Goal: Information Seeking & Learning: Learn about a topic

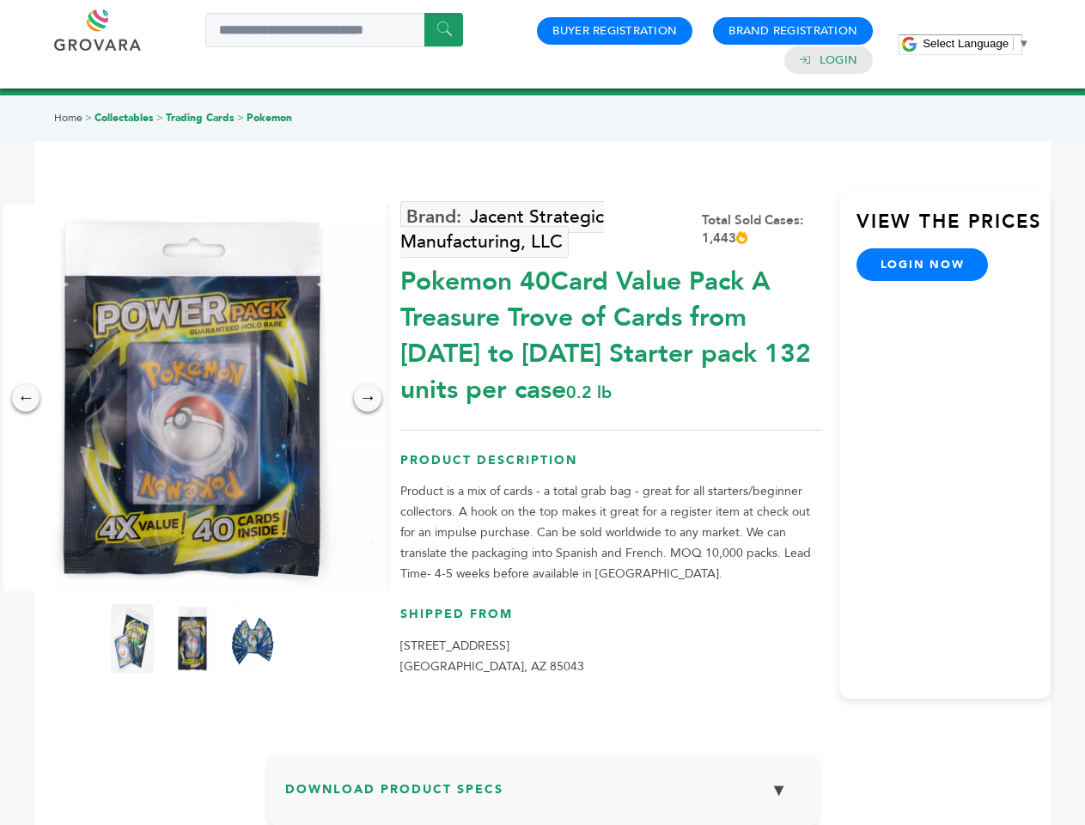
click at [976, 43] on span "Select Language" at bounding box center [966, 43] width 86 height 13
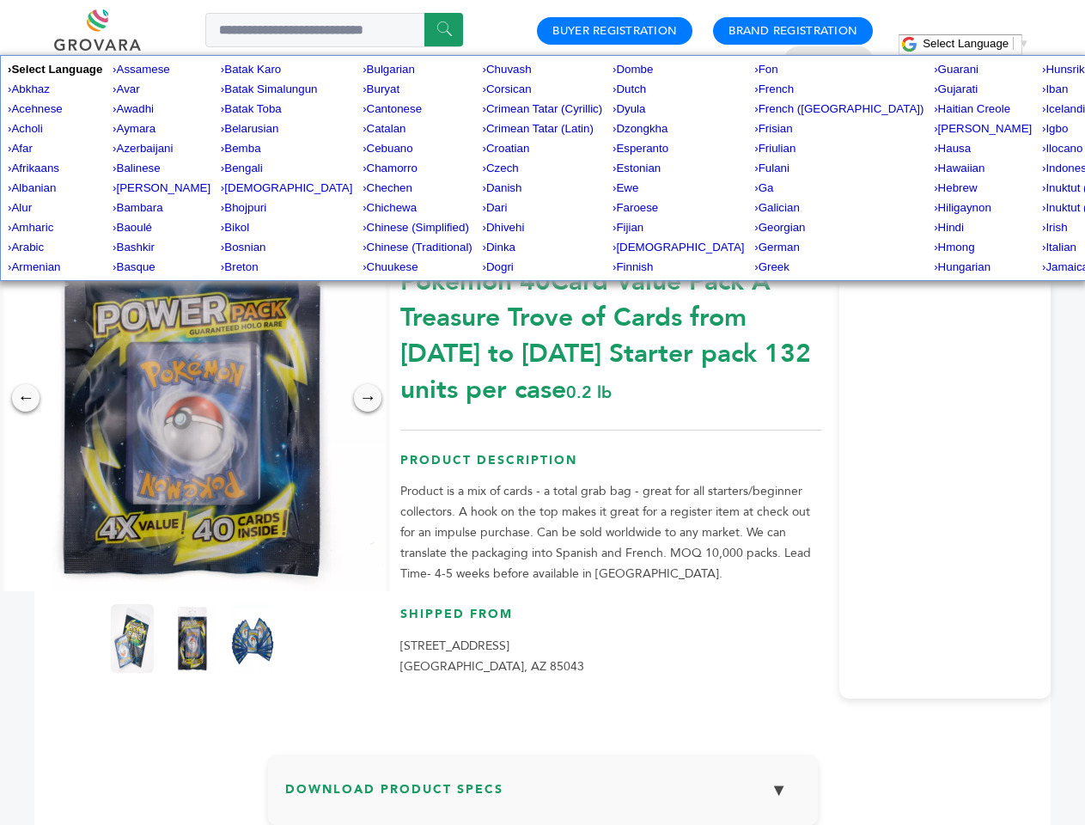
click at [192, 398] on img at bounding box center [192, 397] width 387 height 387
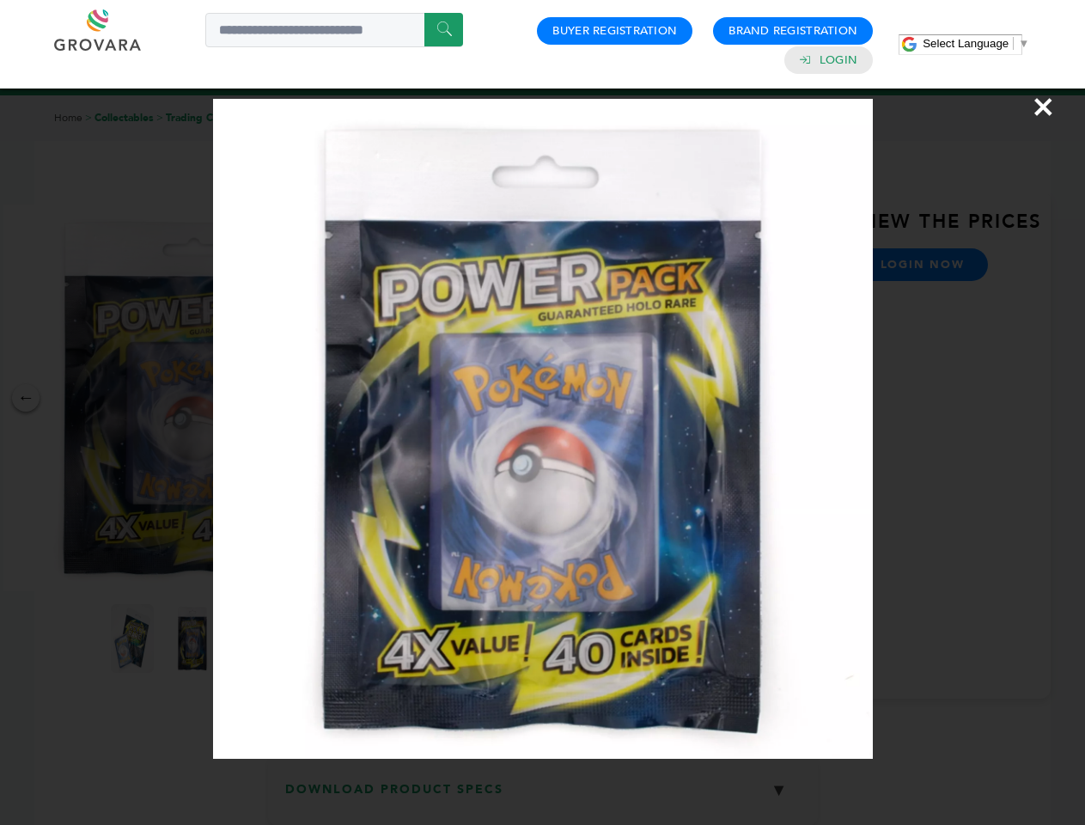
click at [26, 398] on div "×" at bounding box center [542, 412] width 1085 height 825
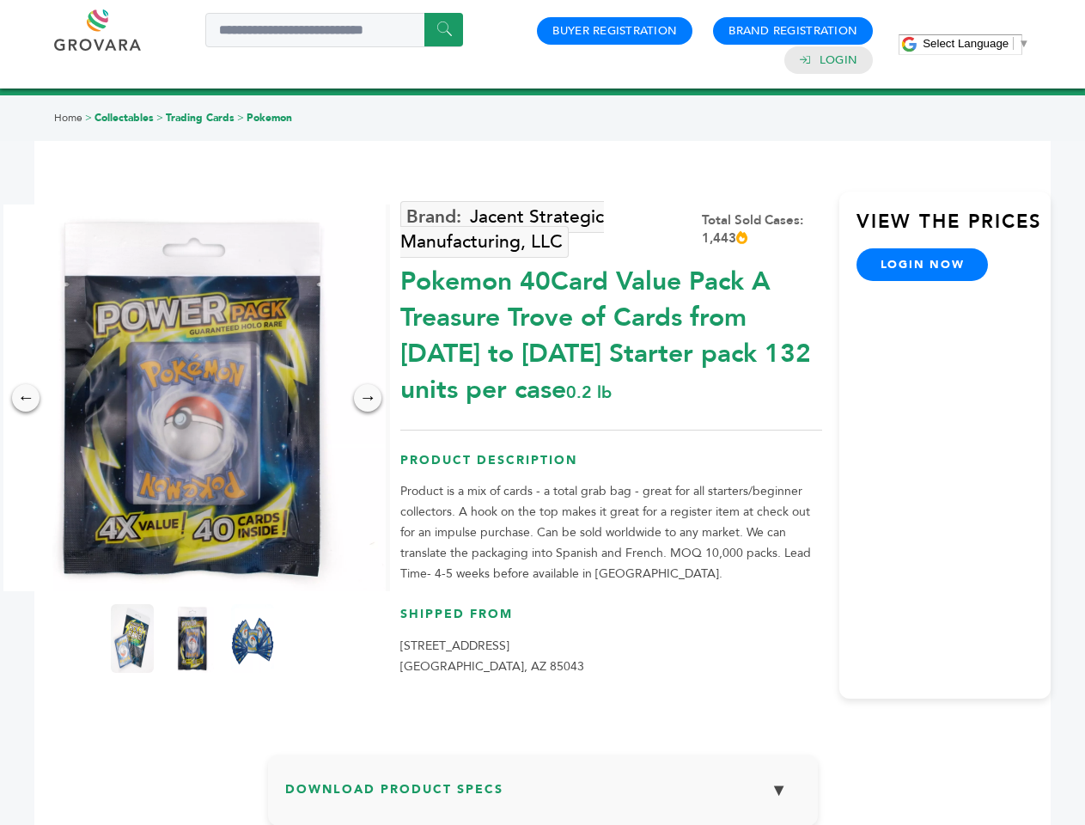
click at [368, 398] on div "→" at bounding box center [367, 397] width 27 height 27
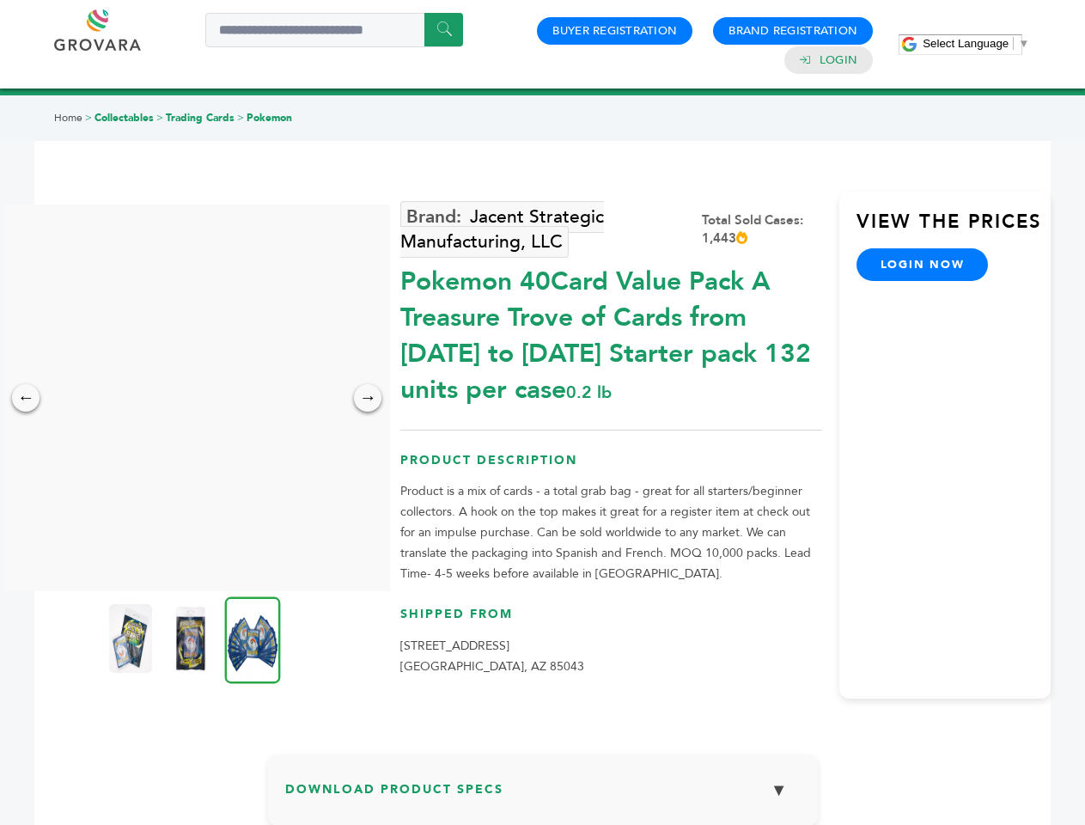
click at [132, 638] on img at bounding box center [130, 638] width 43 height 69
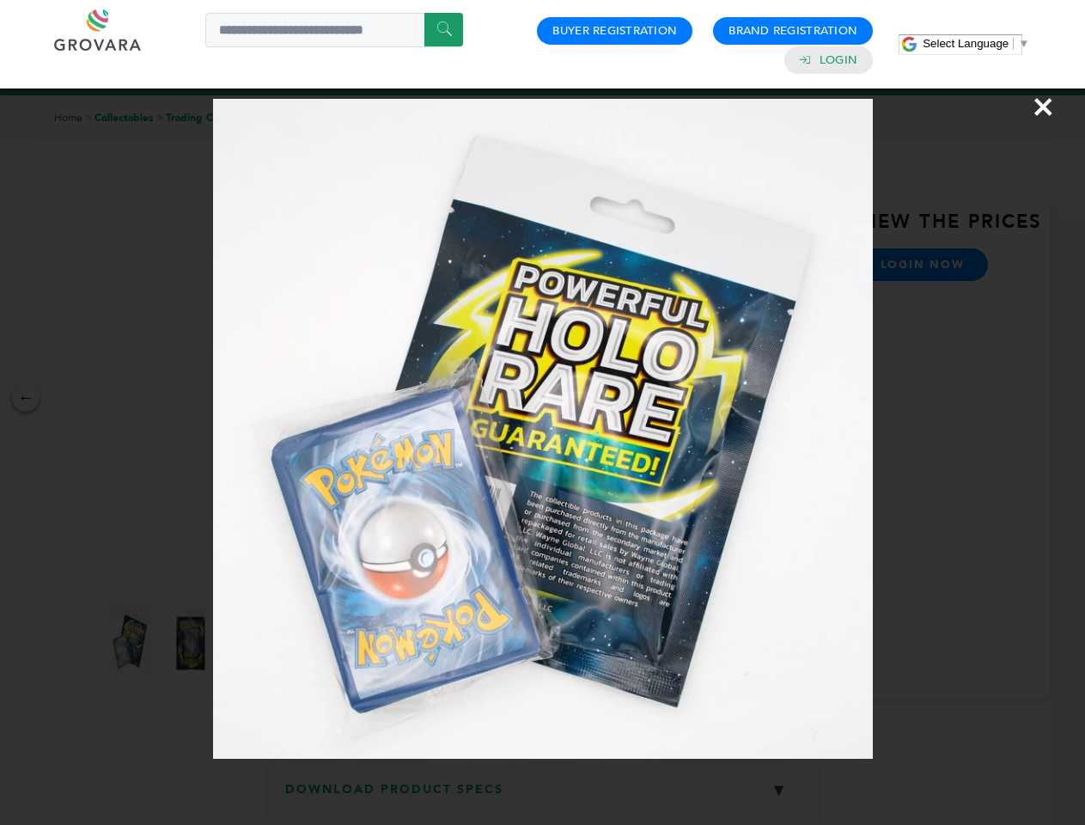
click at [192, 638] on div "×" at bounding box center [542, 412] width 1085 height 825
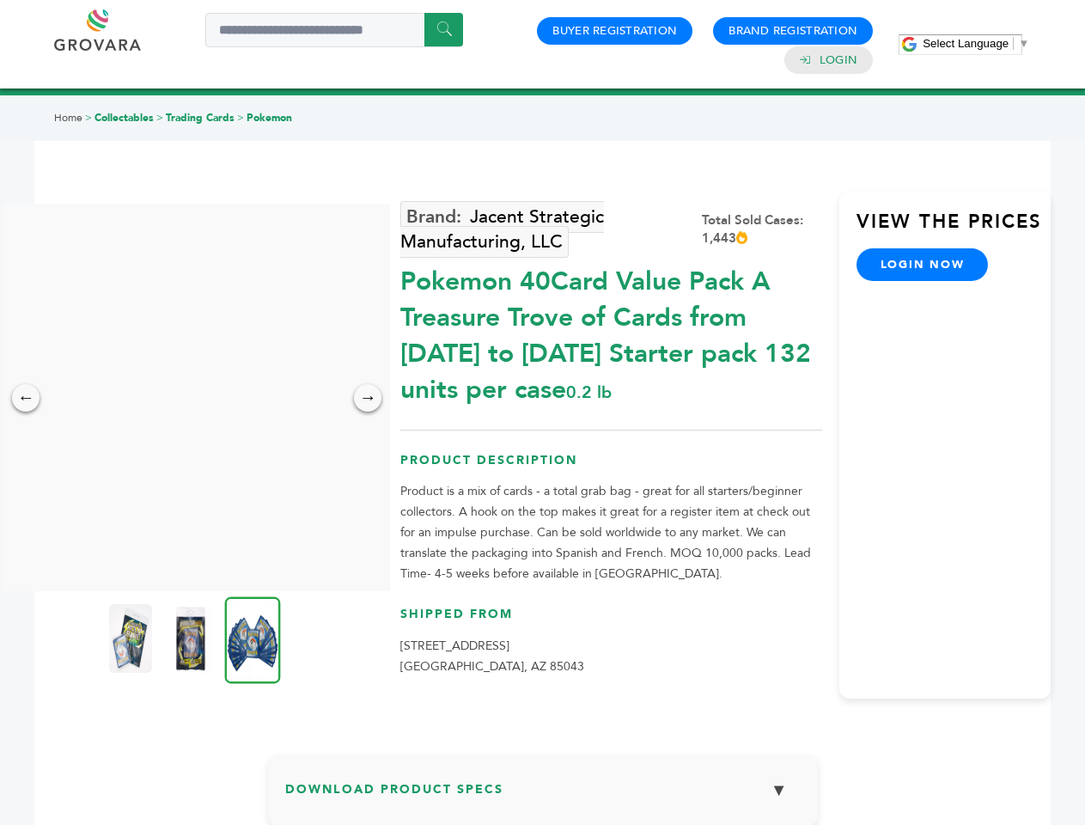
click at [253, 638] on img at bounding box center [253, 639] width 56 height 87
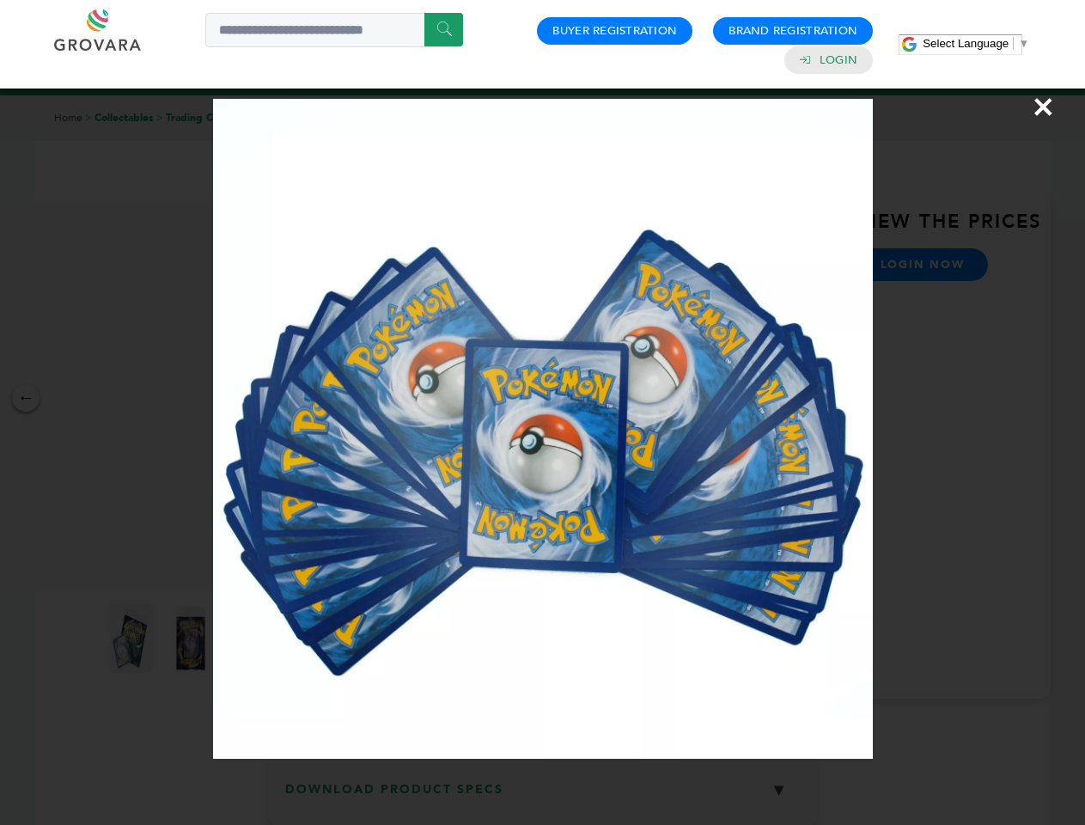
click at [543, 796] on div "×" at bounding box center [542, 412] width 1085 height 825
